Goal: Task Accomplishment & Management: Use online tool/utility

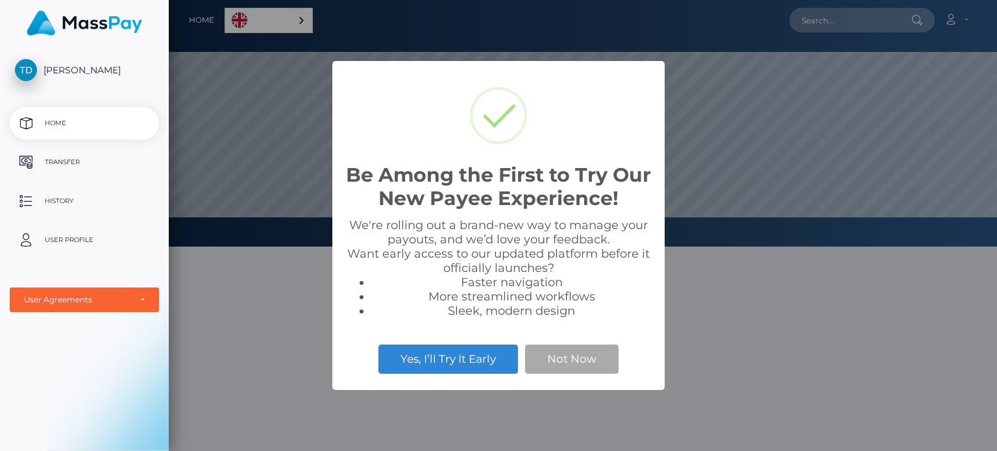
scroll to position [247, 828]
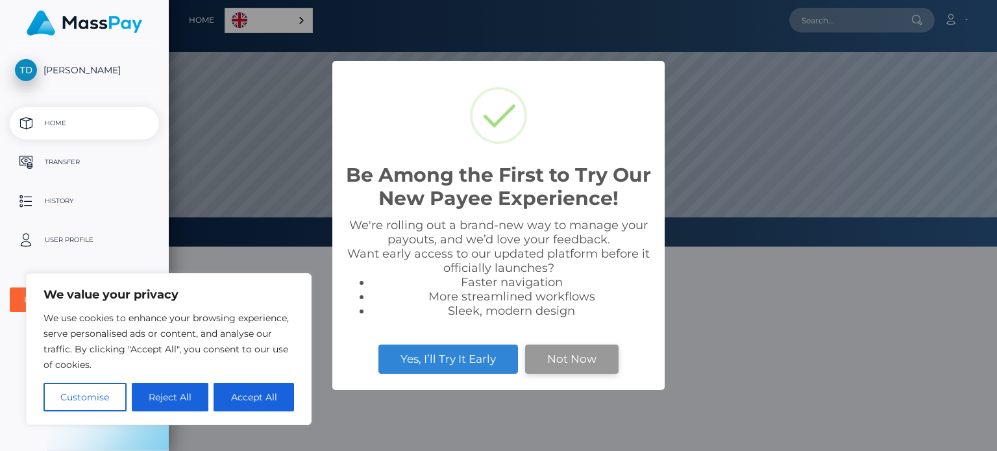
click at [548, 353] on button "Not Now" at bounding box center [571, 359] width 93 height 29
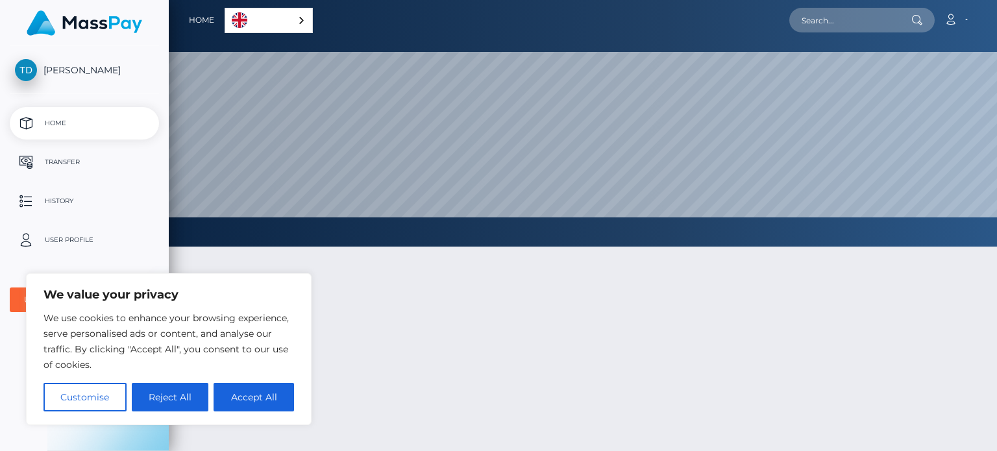
click at [250, 391] on button "Accept All" at bounding box center [254, 397] width 80 height 29
checkbox input "true"
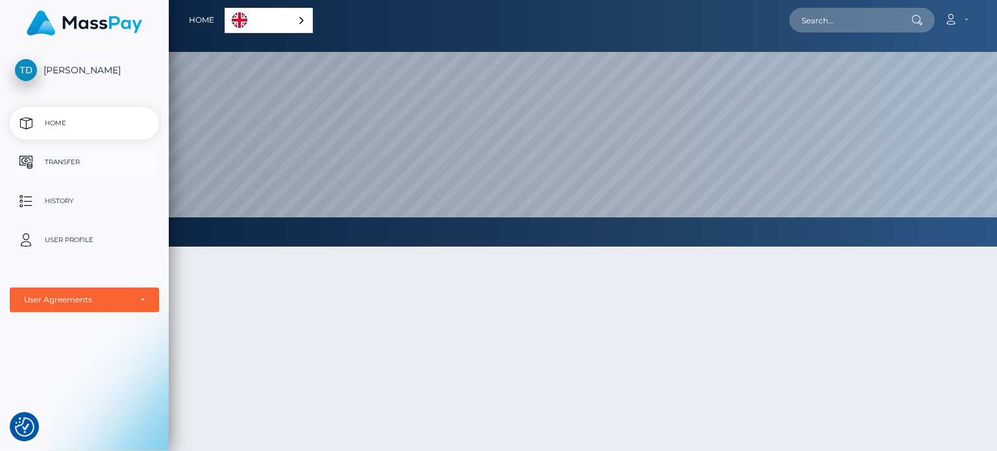
click at [69, 163] on p "Transfer" at bounding box center [84, 162] width 139 height 19
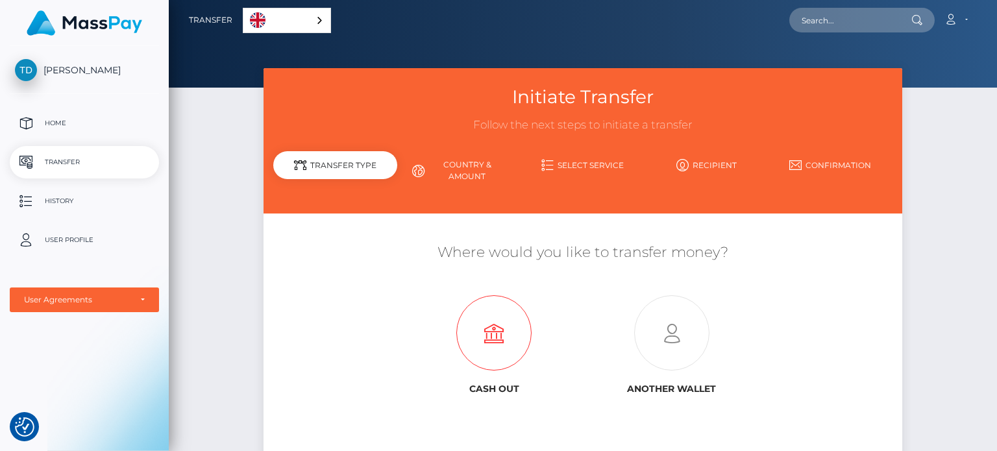
click at [495, 329] on icon at bounding box center [494, 333] width 177 height 75
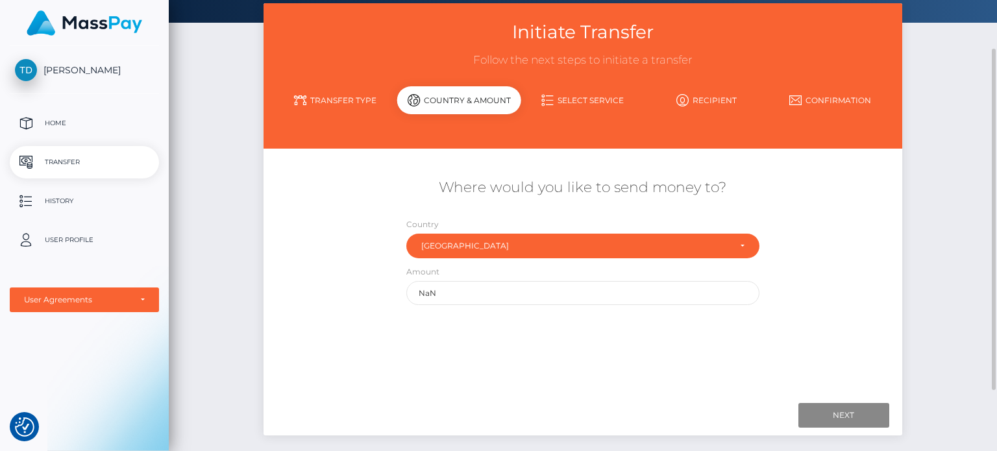
scroll to position [130, 0]
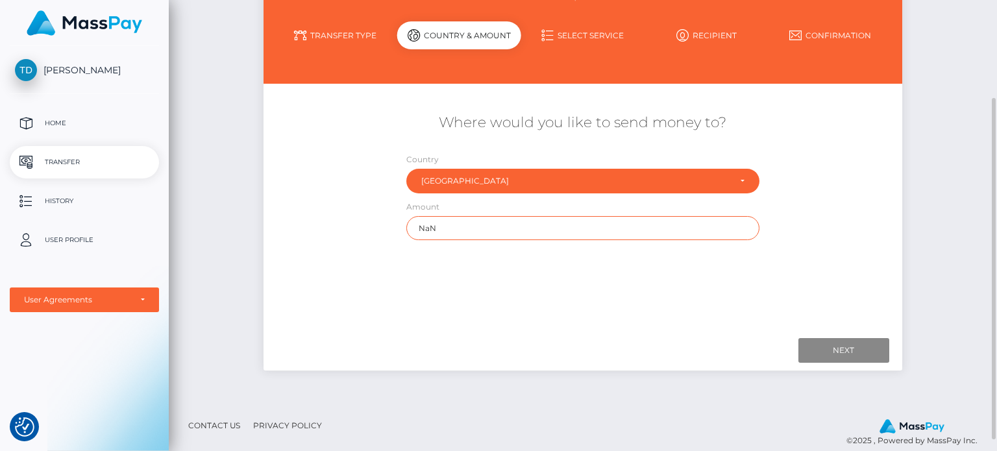
click at [424, 232] on input "NaN" at bounding box center [582, 228] width 353 height 24
